Goal: Information Seeking & Learning: Find specific page/section

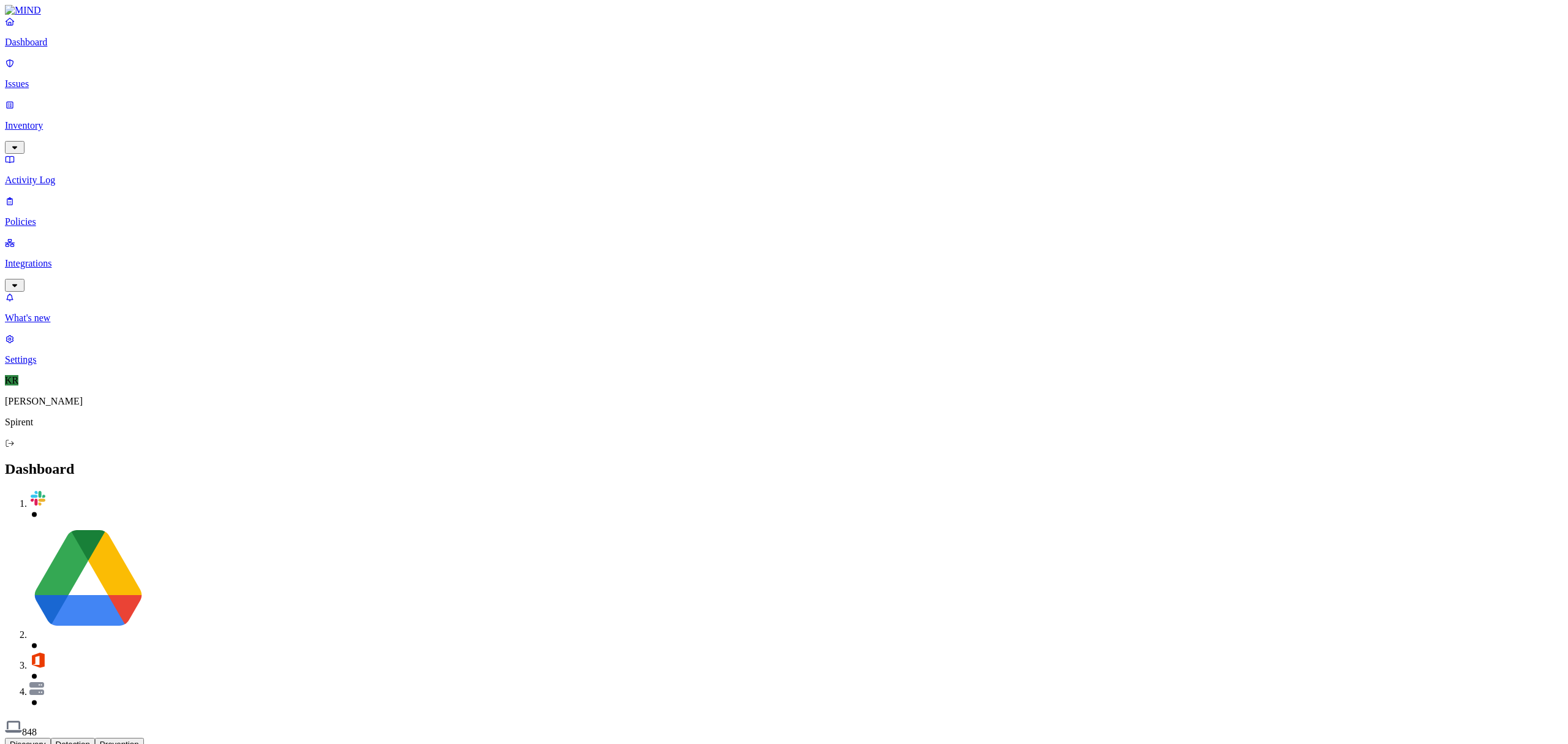
click at [39, 120] on p "Inventory" at bounding box center [784, 125] width 1558 height 11
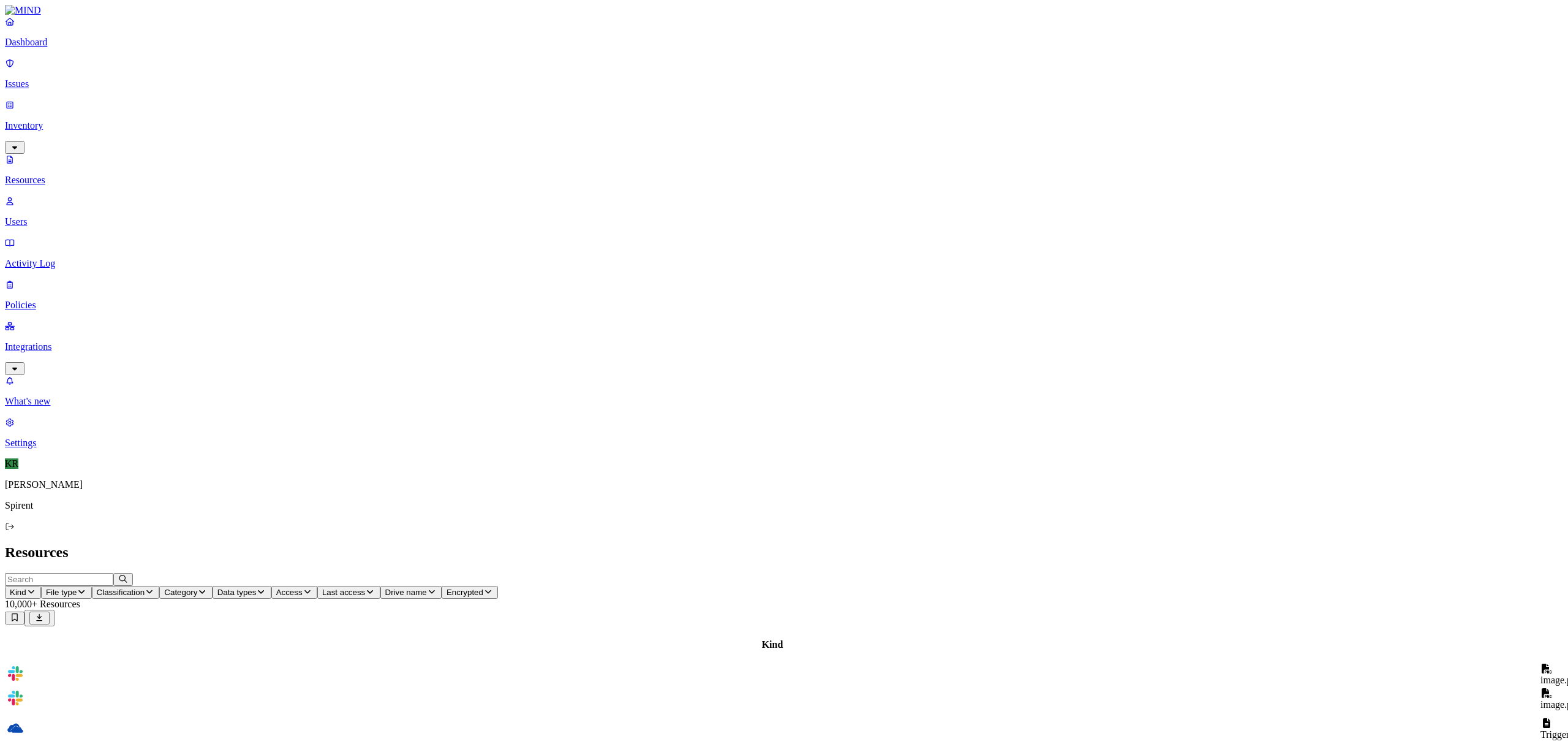
click at [65, 216] on p "Users" at bounding box center [784, 222] width 1558 height 11
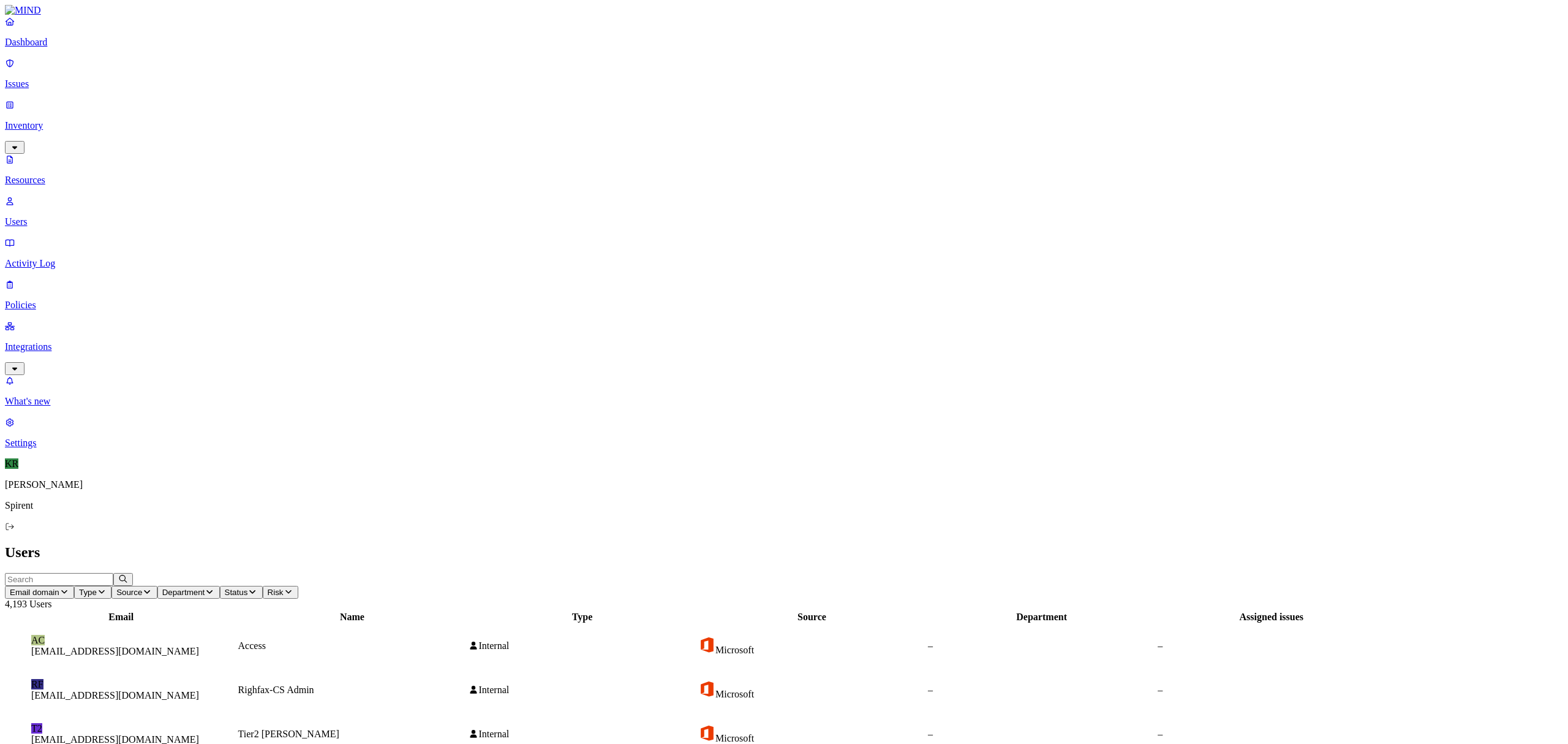
click at [62, 342] on p "Integrations" at bounding box center [784, 347] width 1558 height 11
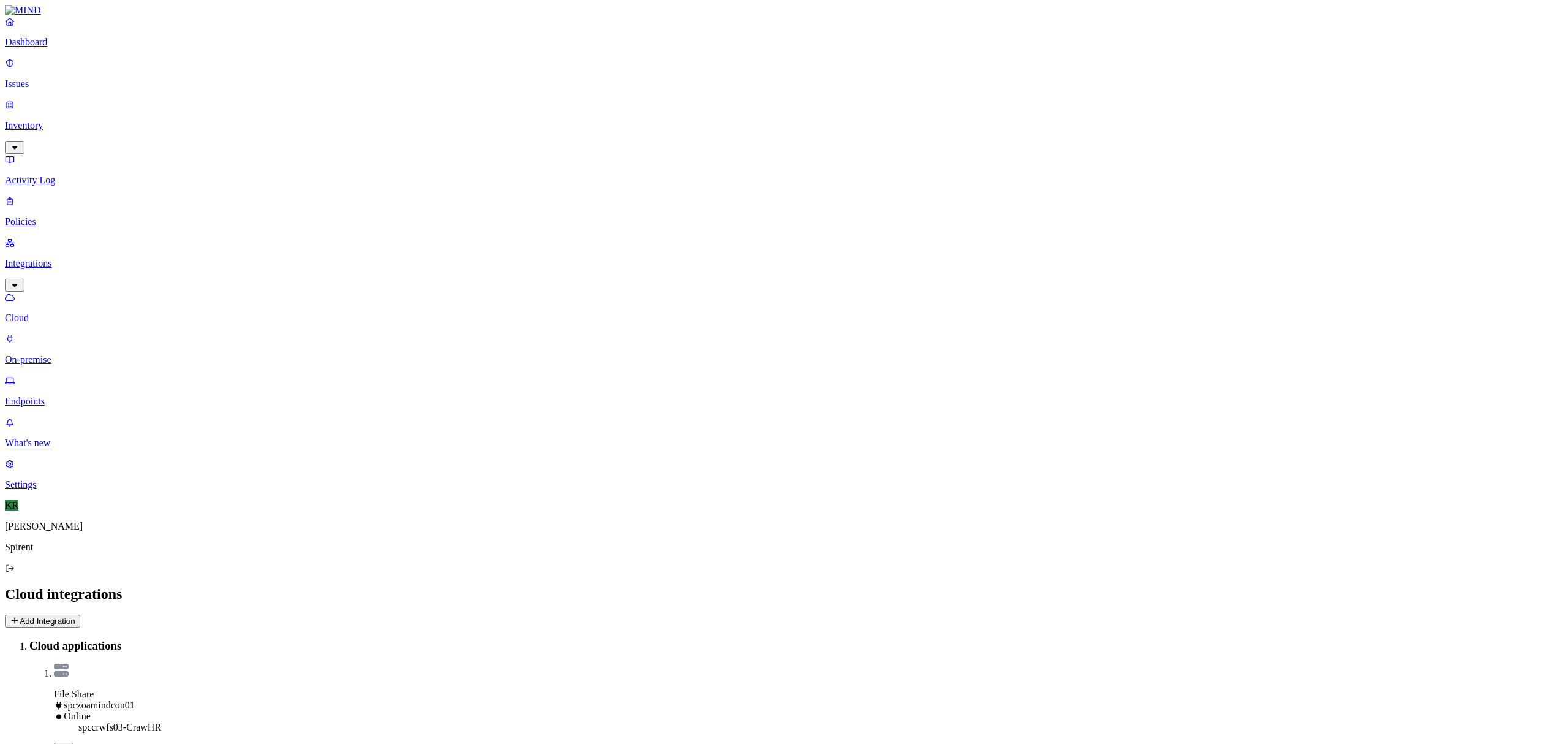
click at [54, 396] on p "Endpoints" at bounding box center [784, 401] width 1558 height 11
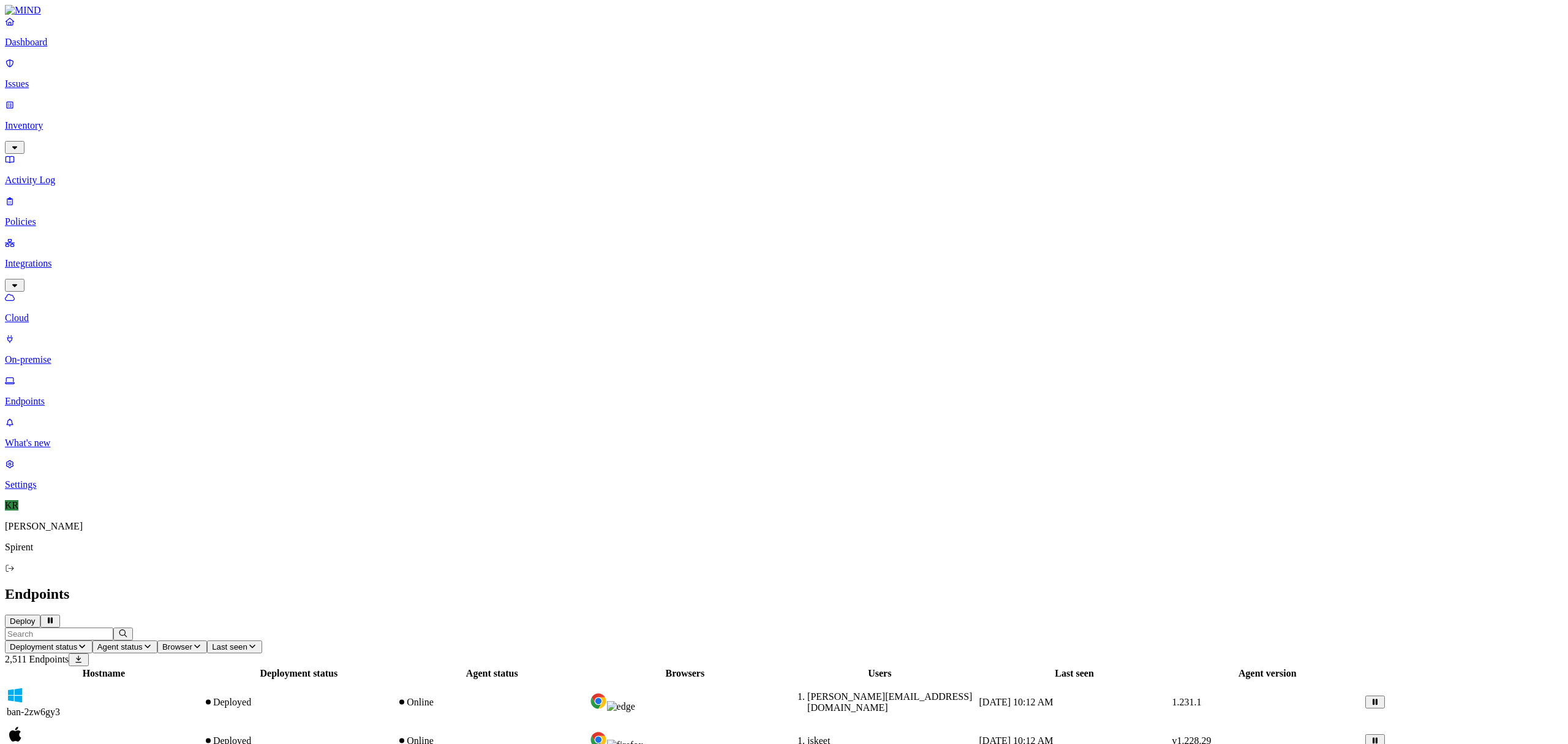
click at [113, 627] on input "text" at bounding box center [60, 634] width 109 height 13
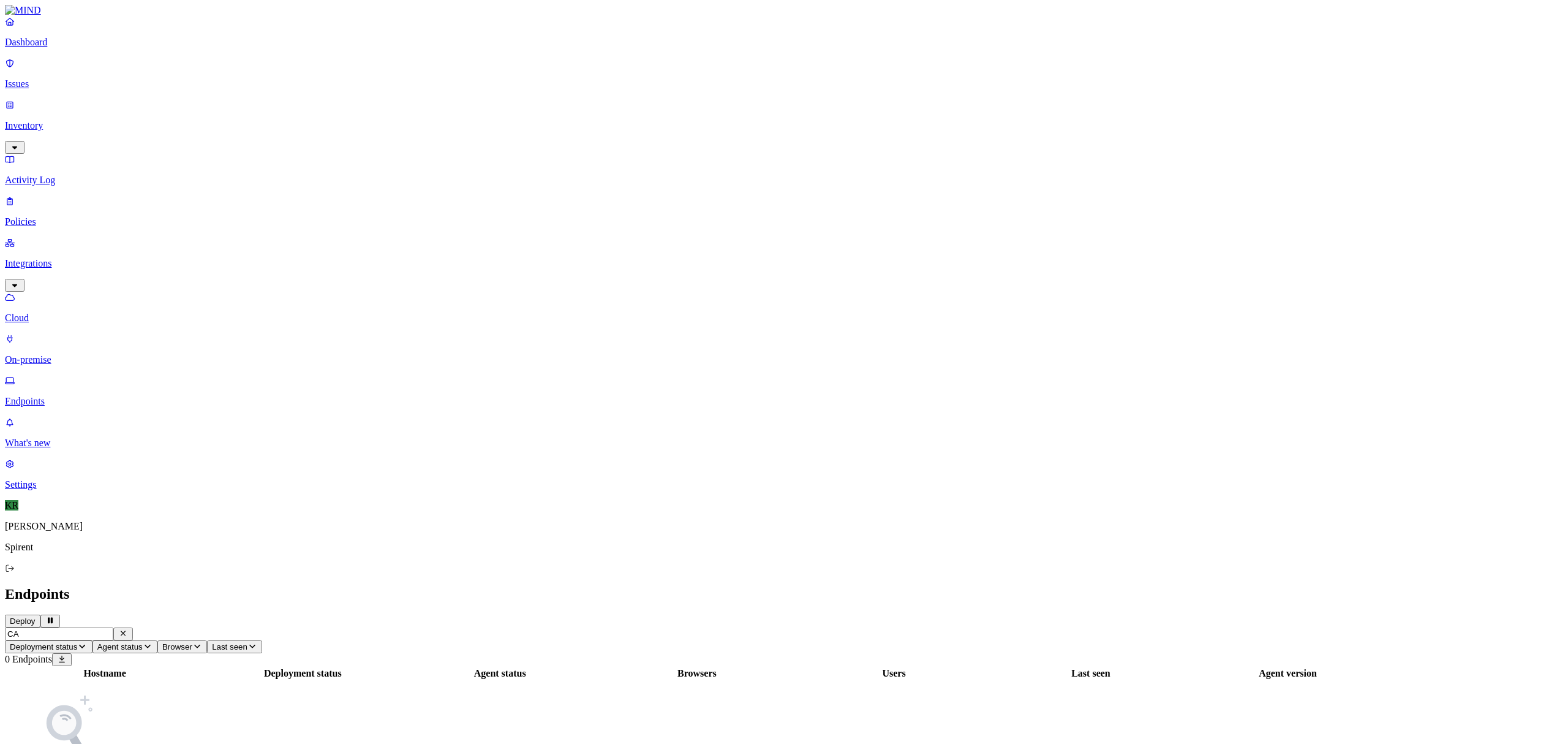
type input "C"
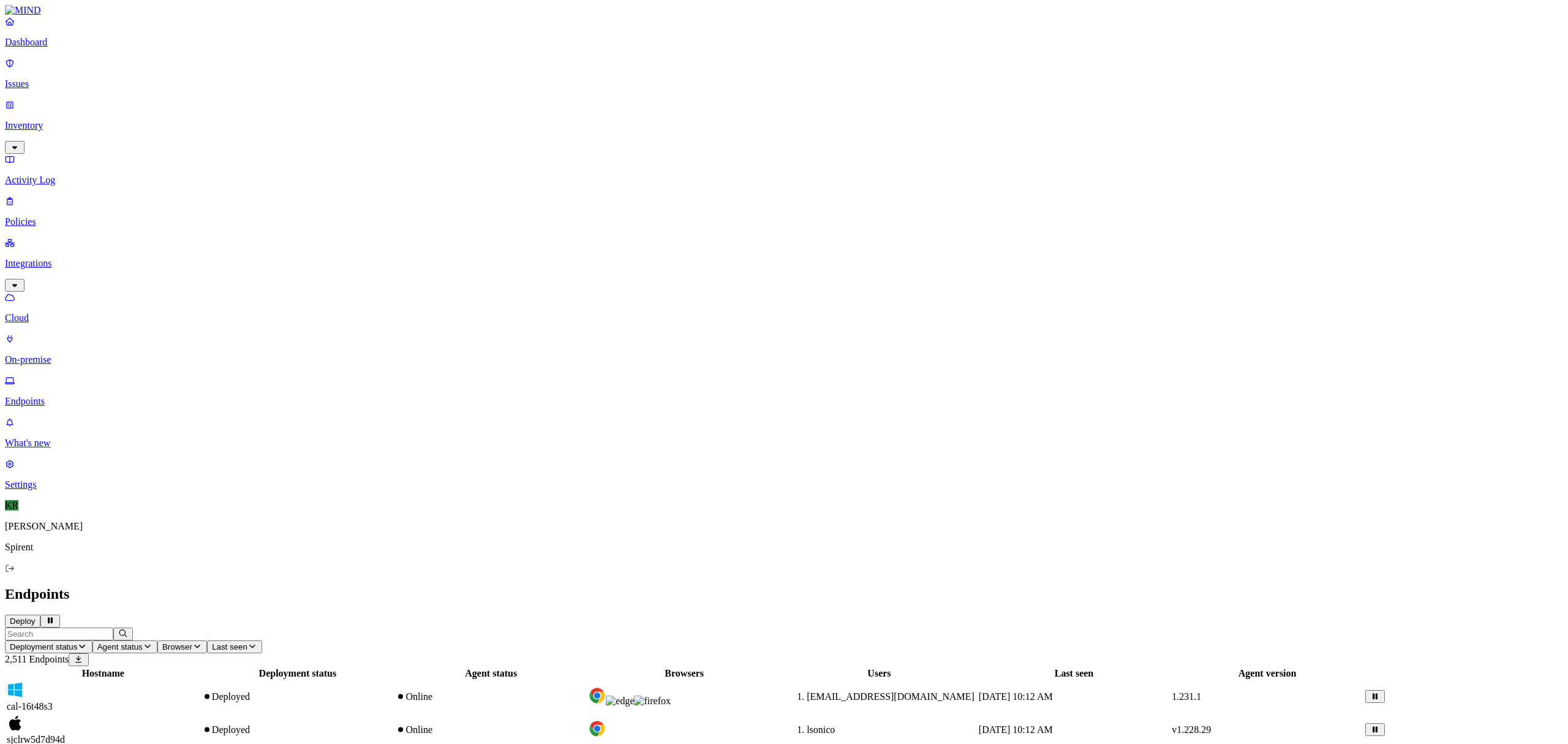
scroll to position [123, 0]
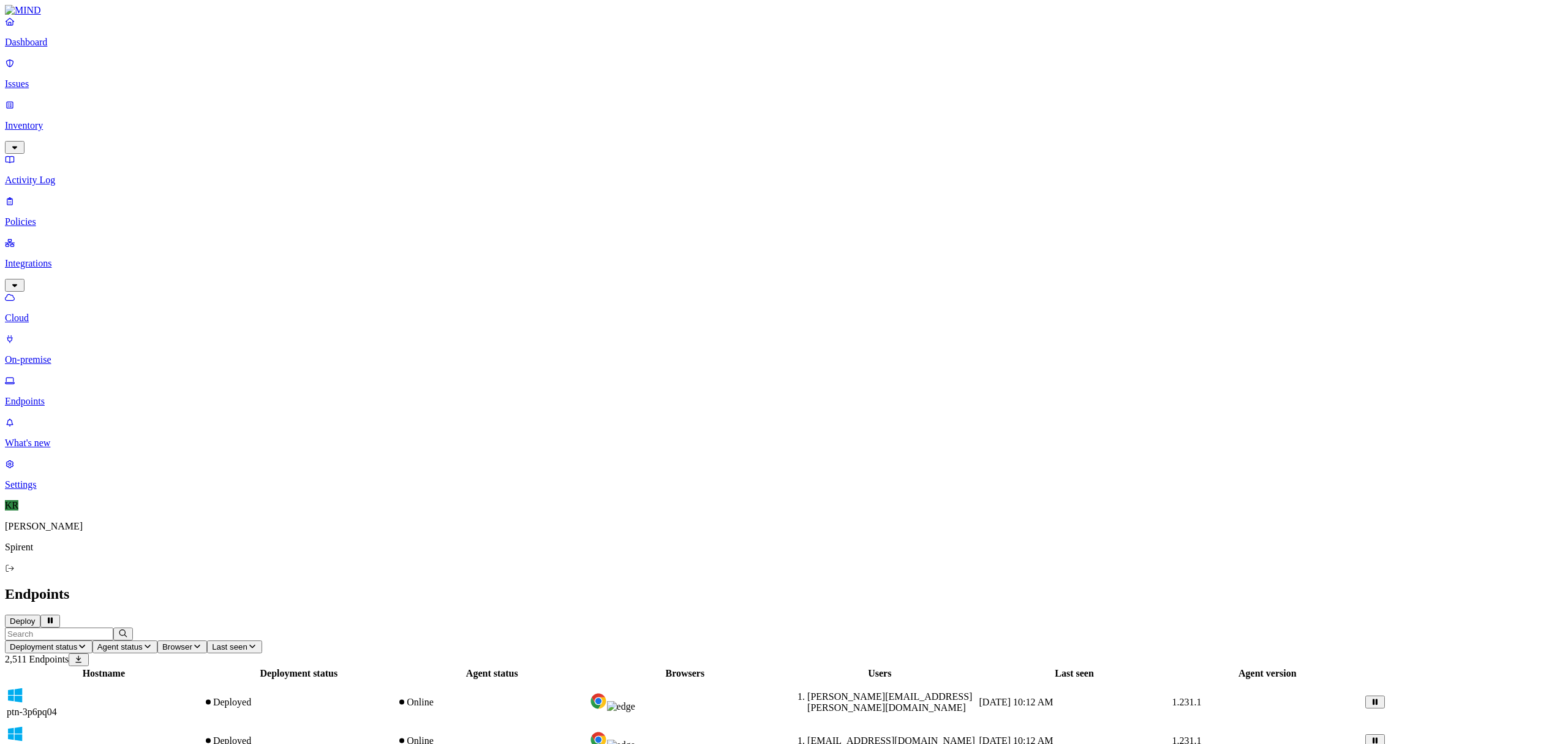
click at [143, 642] on span "Agent status" at bounding box center [120, 647] width 46 height 9
click at [368, 105] on div "Offline" at bounding box center [368, 116] width 0 height 22
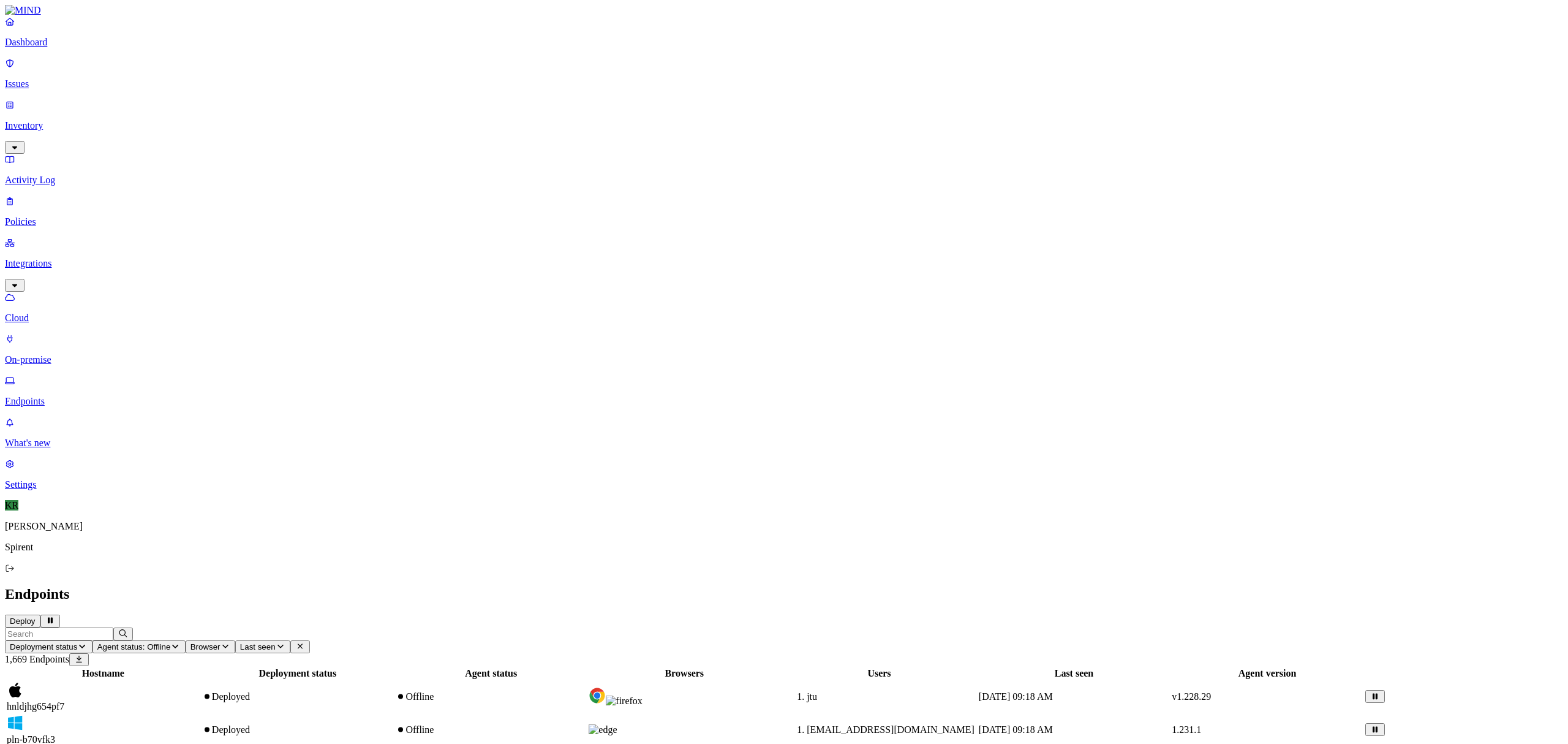
drag, startPoint x: 1218, startPoint y: 11, endPoint x: 1216, endPoint y: 21, distance: 10.2
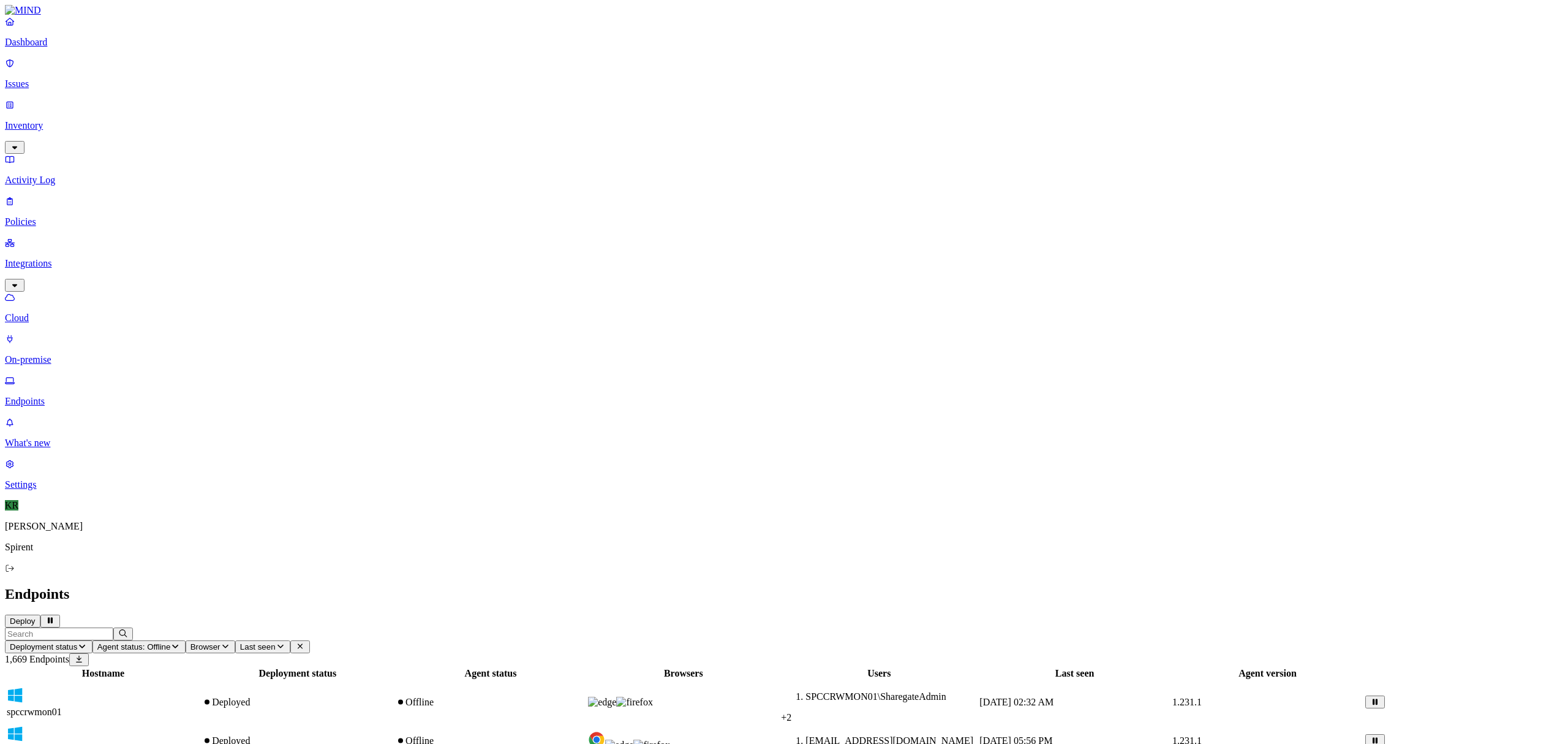
drag, startPoint x: 1121, startPoint y: 92, endPoint x: 954, endPoint y: 96, distance: 167.0
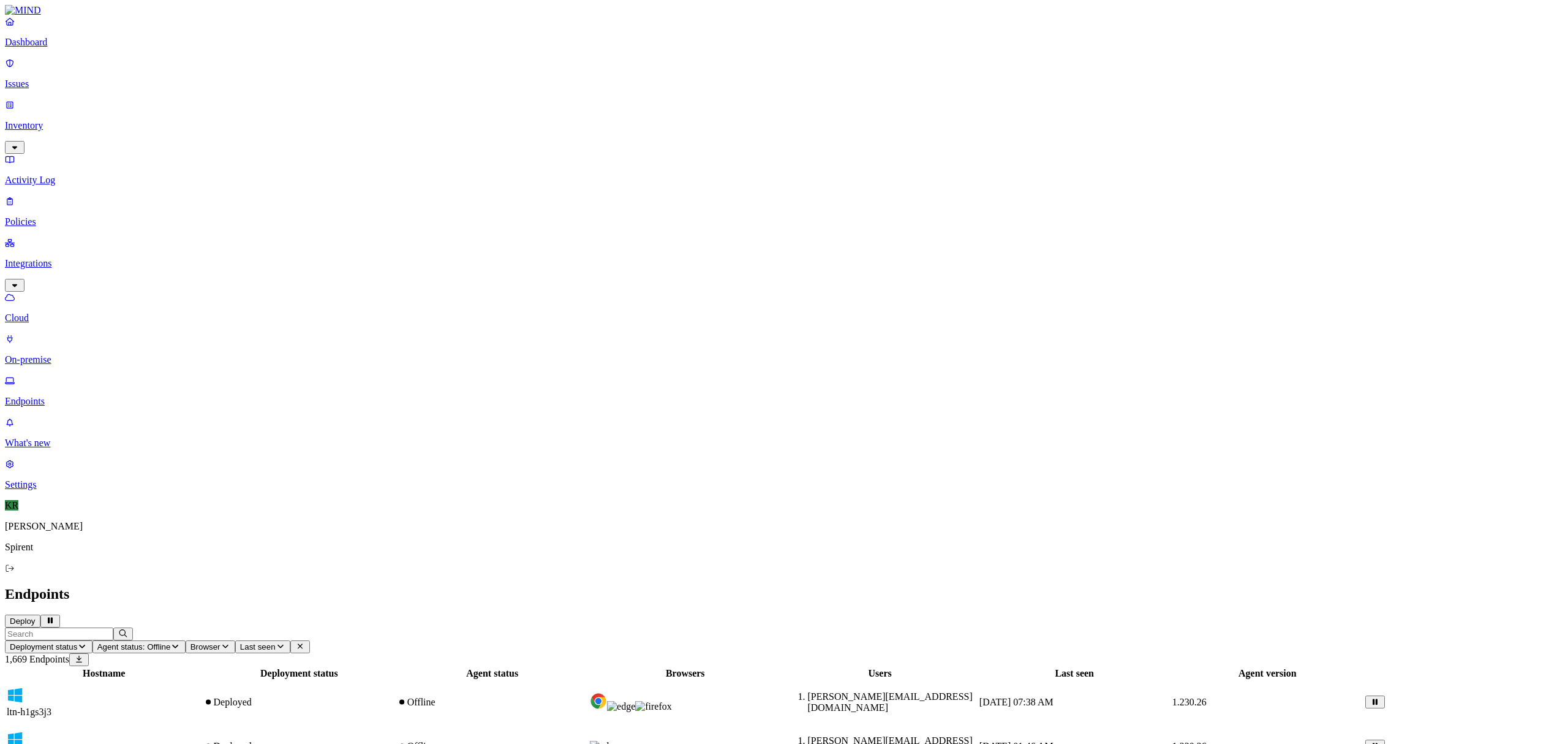
drag, startPoint x: 35, startPoint y: 73, endPoint x: 93, endPoint y: 84, distance: 59.0
click at [35, 79] on p "Issues" at bounding box center [784, 84] width 1558 height 11
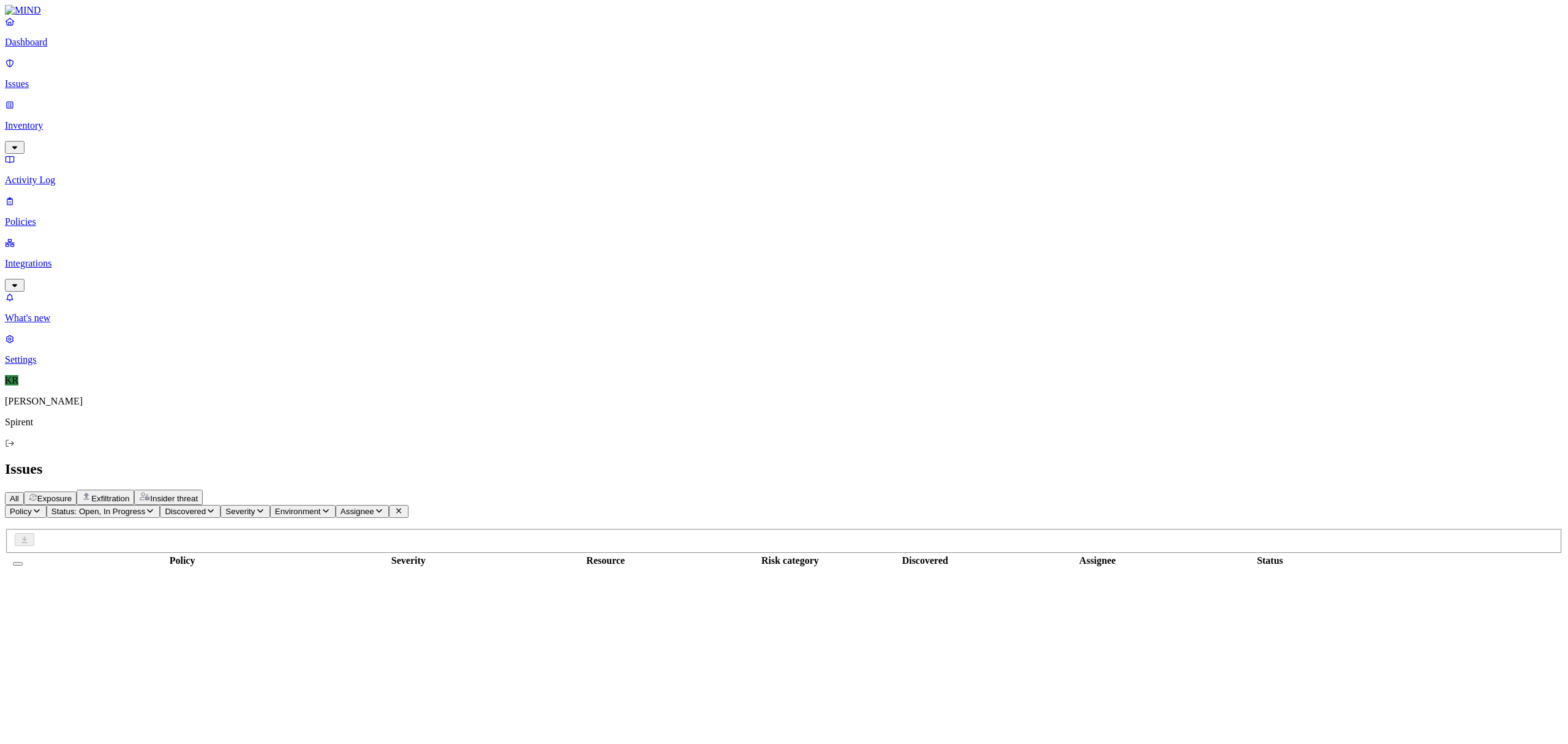
click at [145, 507] on span "Status: Open, In Progress" at bounding box center [98, 511] width 94 height 9
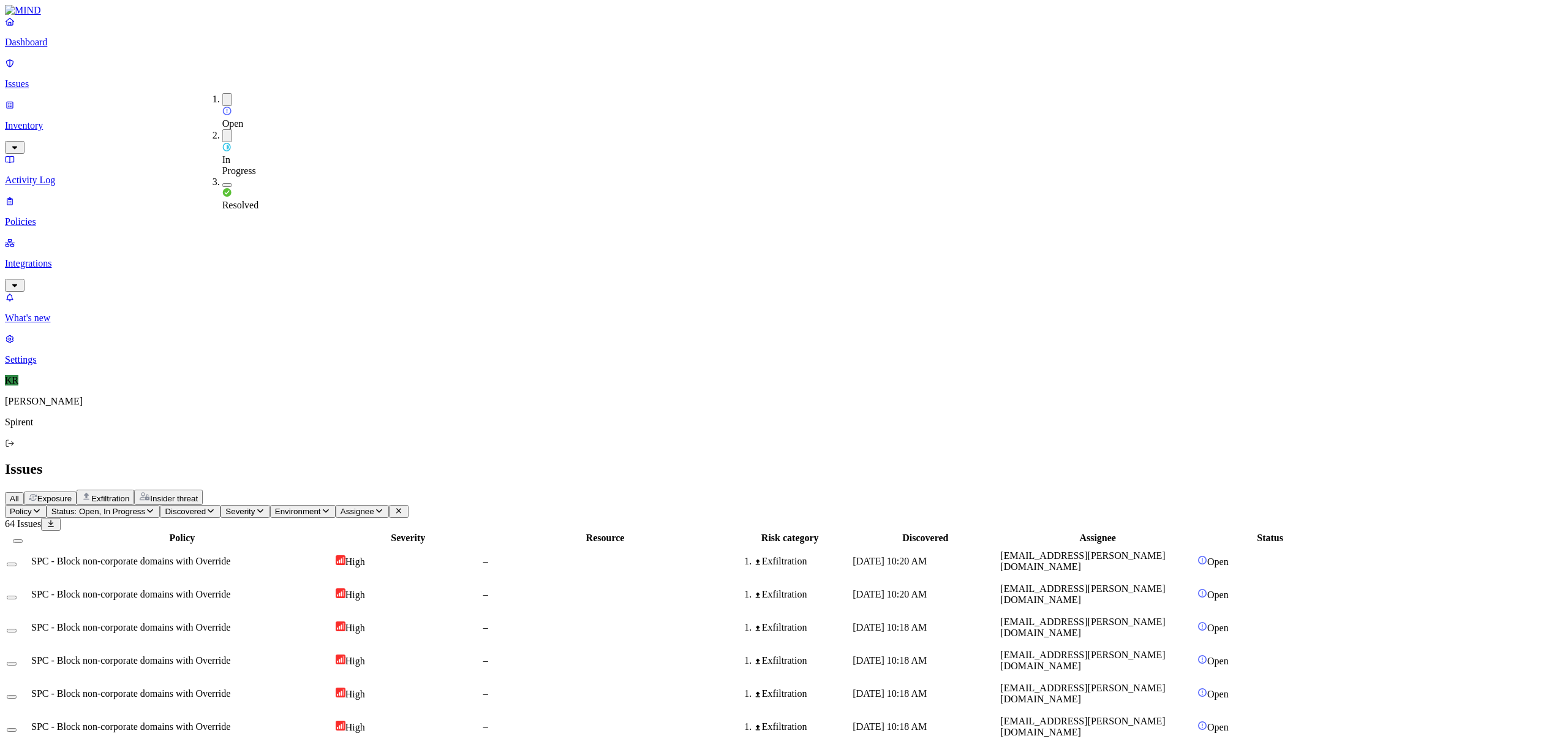
click at [236, 200] on span "Resolved" at bounding box center [241, 205] width 37 height 11
click at [413, 507] on span "Assignee" at bounding box center [396, 511] width 33 height 9
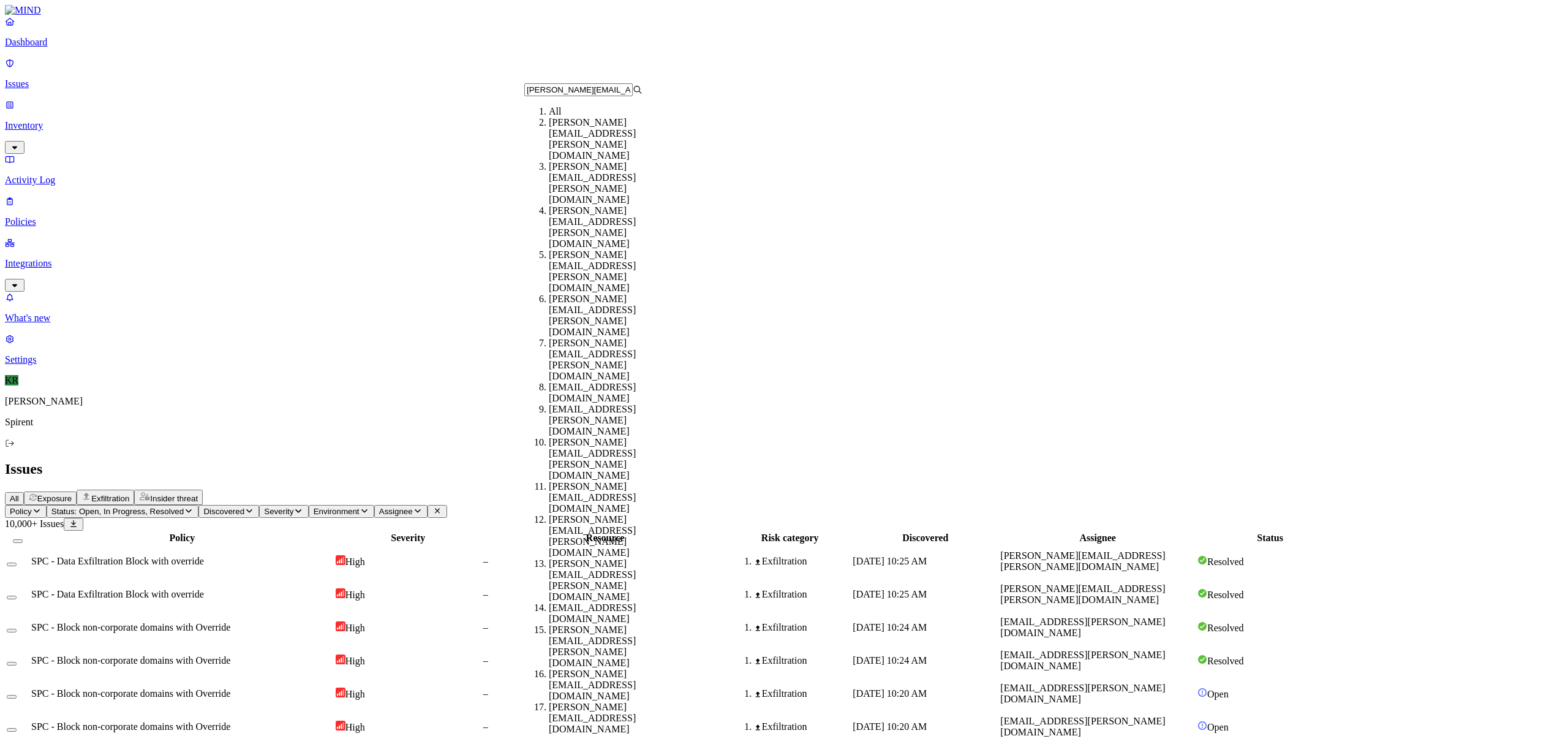
scroll to position [0, 25]
type input "[PERSON_NAME][EMAIL_ADDRESS][PERSON_NAME][DOMAIN_NAME]"
click at [549, 141] on div "mohammad.chaudhry.contractor@spirent.com" at bounding box center [608, 139] width 118 height 44
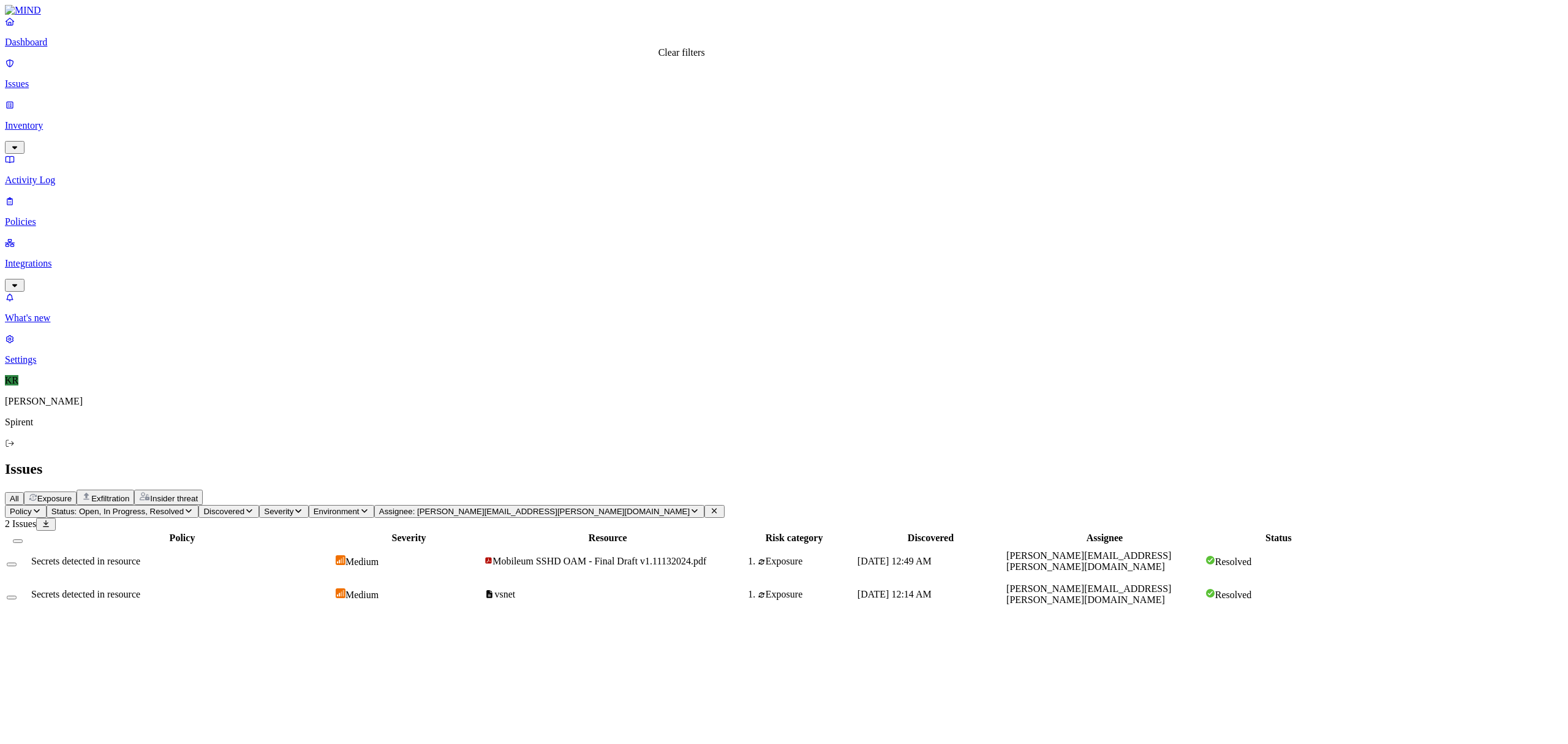
click at [710, 507] on icon at bounding box center [714, 510] width 10 height 8
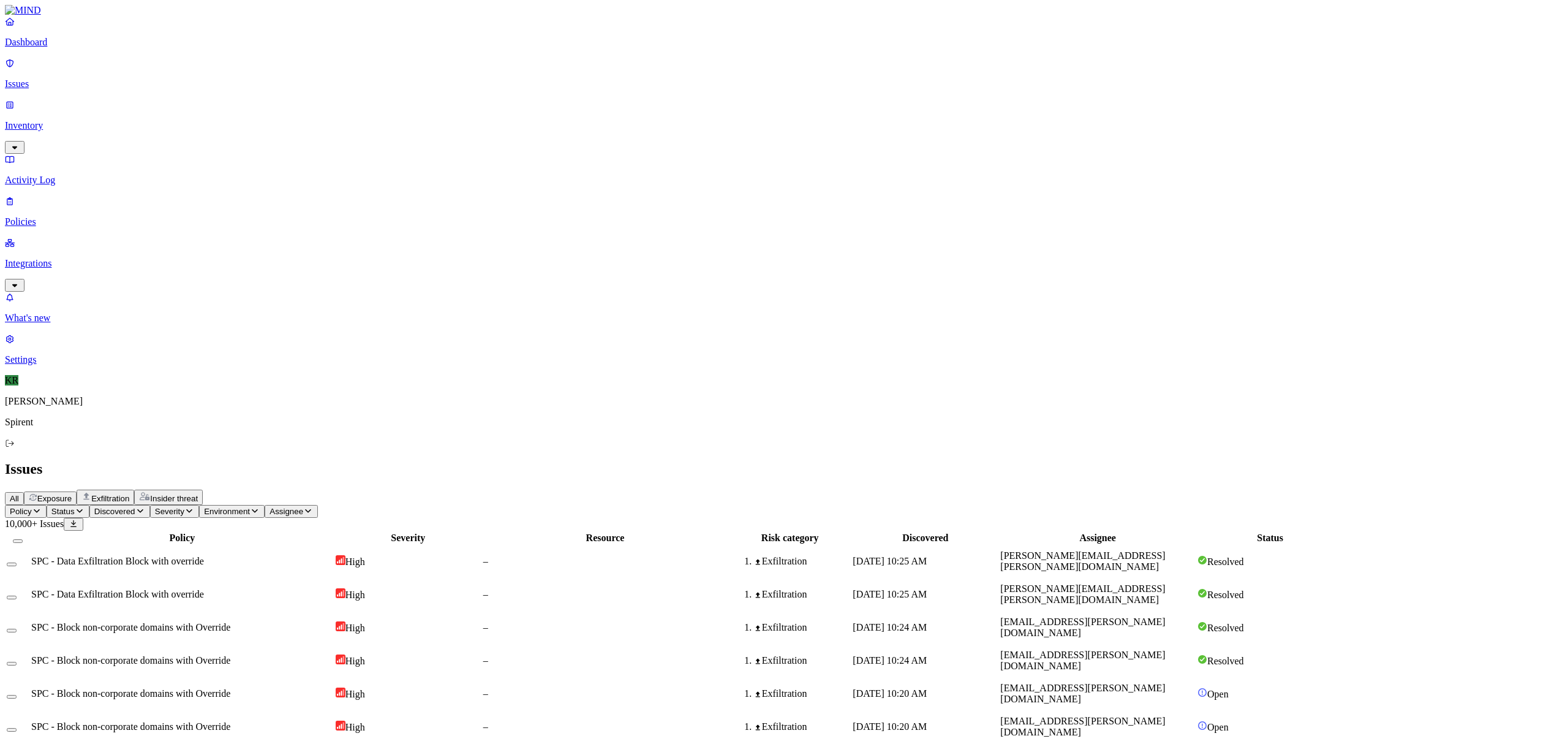
click at [45, 48] on p "Dashboard" at bounding box center [784, 42] width 1558 height 11
